Goal: Transaction & Acquisition: Purchase product/service

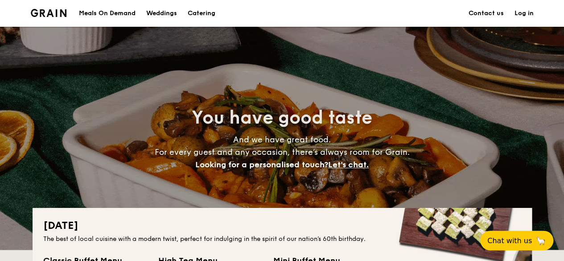
click at [192, 12] on h1 "Catering" at bounding box center [202, 13] width 28 height 27
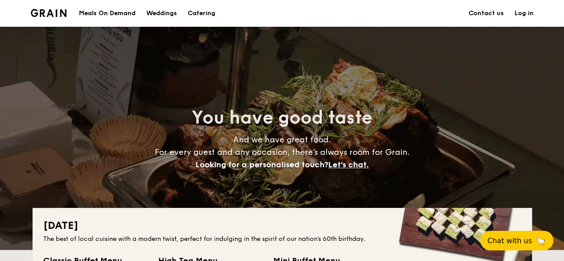
click at [203, 14] on h1 "Catering" at bounding box center [202, 13] width 28 height 27
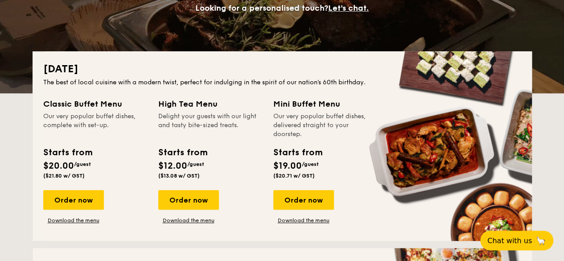
scroll to position [158, 0]
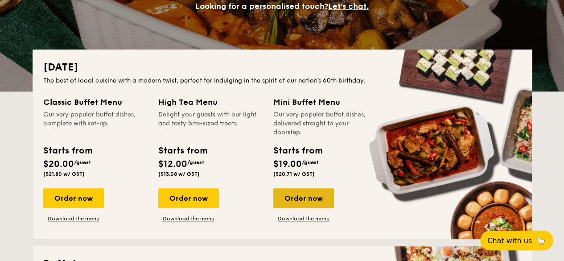
click at [285, 206] on div "Order now" at bounding box center [303, 198] width 61 height 20
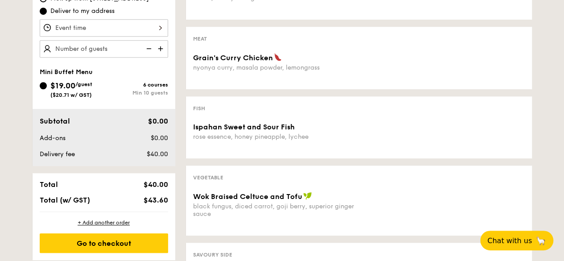
scroll to position [301, 0]
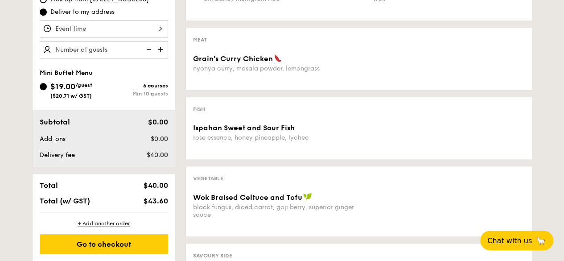
click at [104, 38] on div "Pick up from [STREET_ADDRESS] Deliver to my address" at bounding box center [104, 16] width 128 height 84
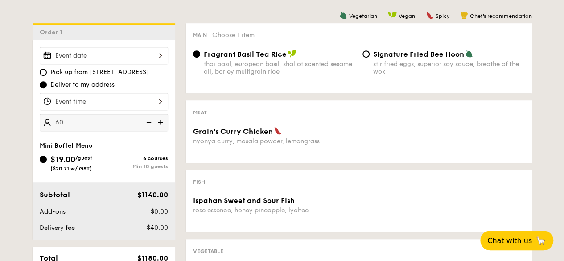
scroll to position [229, 0]
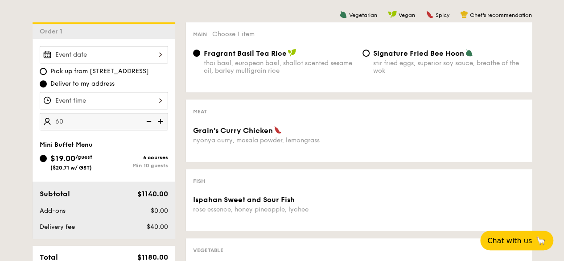
type input "60 guests"
click at [129, 74] on span "Pick up from [STREET_ADDRESS]" at bounding box center [99, 71] width 99 height 9
click at [47, 74] on input "Pick up from [STREET_ADDRESS]" at bounding box center [43, 71] width 7 height 7
radio input "true"
click at [83, 81] on span "Deliver to my address" at bounding box center [82, 83] width 64 height 9
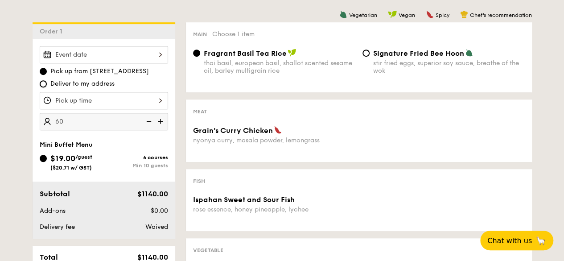
click at [47, 81] on input "Deliver to my address" at bounding box center [43, 83] width 7 height 7
radio input "true"
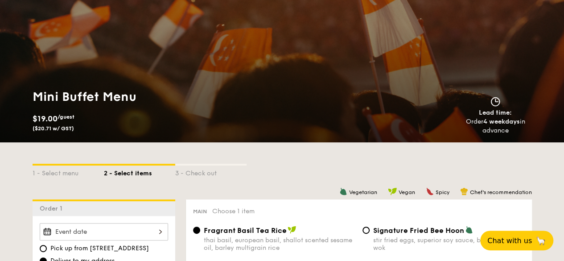
scroll to position [0, 0]
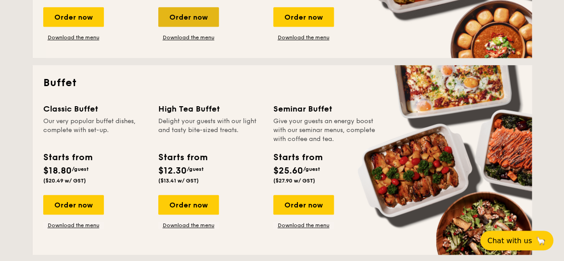
scroll to position [340, 0]
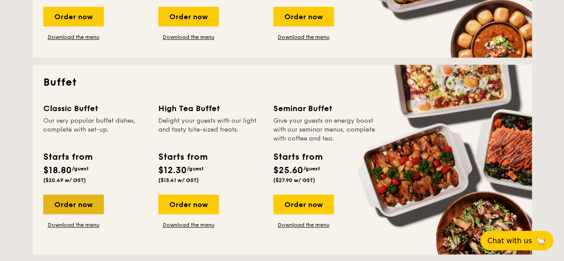
click at [57, 200] on div "Order now" at bounding box center [73, 204] width 61 height 20
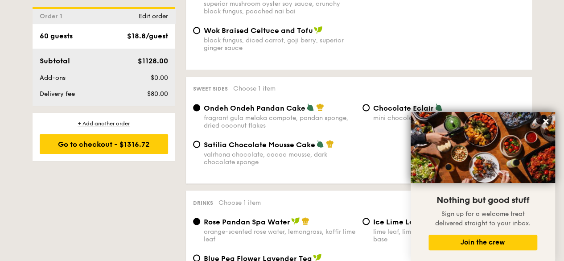
scroll to position [736, 0]
type input "60 guests"
click at [269, 164] on div "valrhona chocolate, cacao mousse, dark chocolate sponge" at bounding box center [280, 158] width 152 height 15
click at [200, 148] on input "Satilia Chocolate Mousse Cake valrhona chocolate, cacao mousse, dark chocolate …" at bounding box center [196, 144] width 7 height 7
radio input "true"
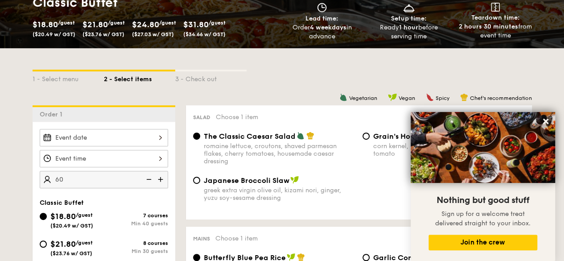
scroll to position [146, 0]
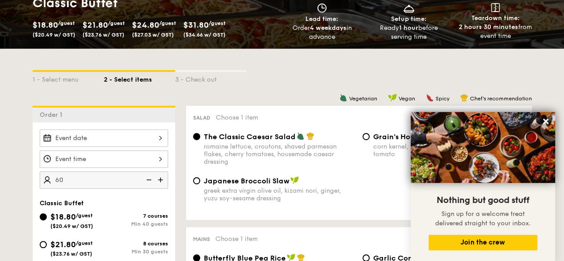
click at [519, 88] on div "1 - Select menu 2 - Select items 3 - Check out" at bounding box center [282, 77] width 499 height 57
